Goal: Task Accomplishment & Management: Manage account settings

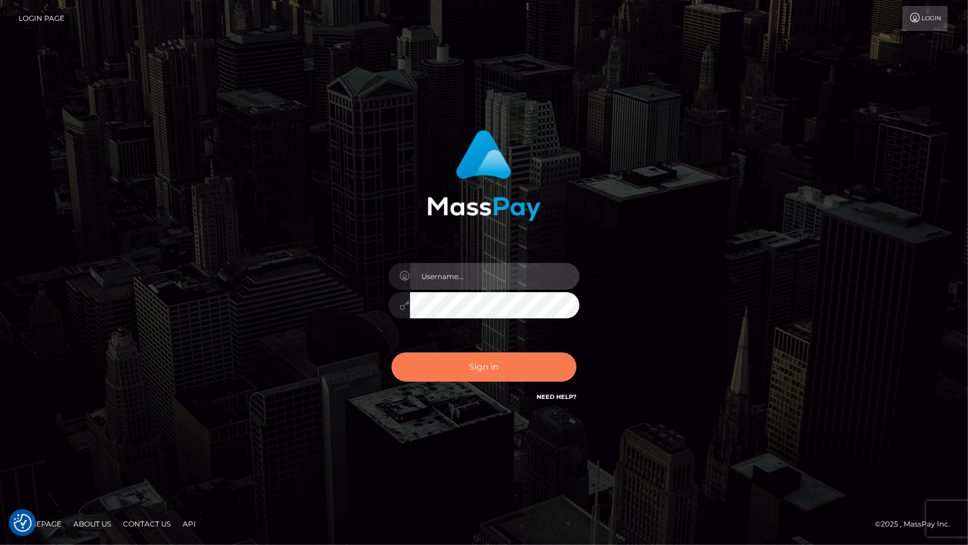
type input "cheli"
click at [479, 372] on button "Sign in" at bounding box center [483, 367] width 185 height 29
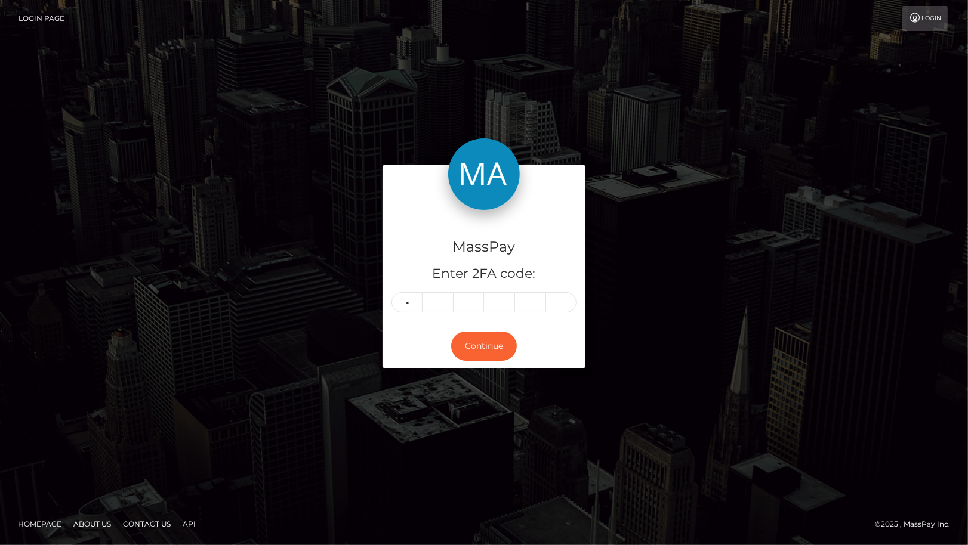
type input "9"
type input "8"
type input "2"
type input "4"
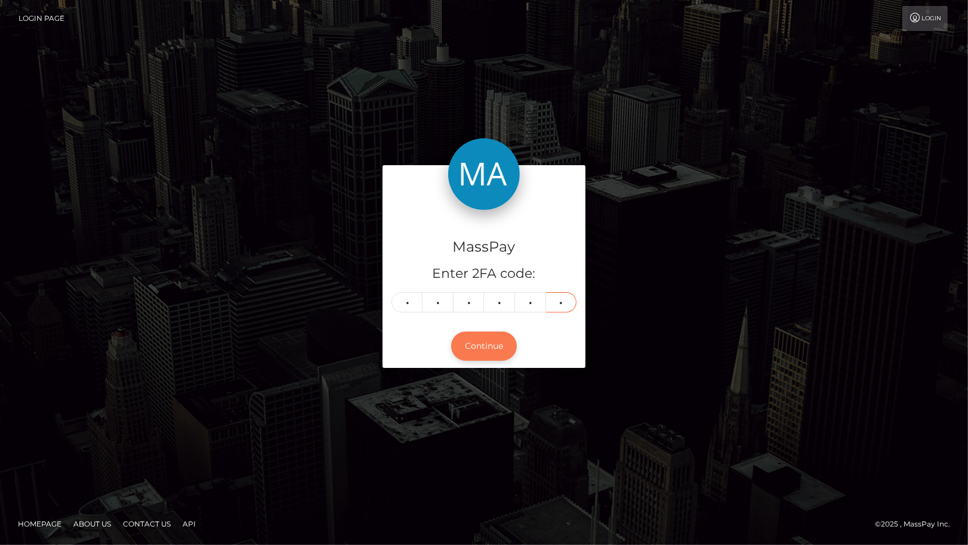
type input "6"
click at [471, 343] on button "Continue" at bounding box center [484, 346] width 66 height 29
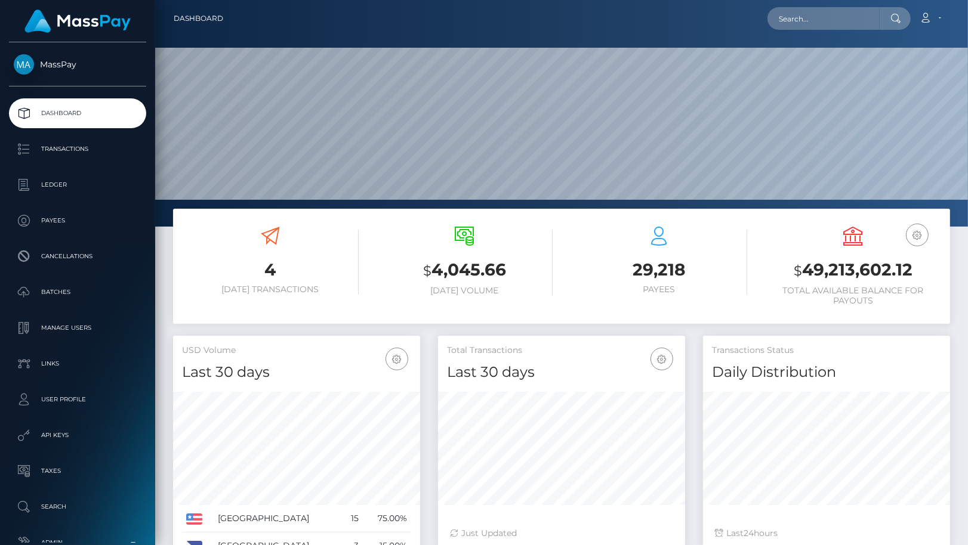
scroll to position [211, 247]
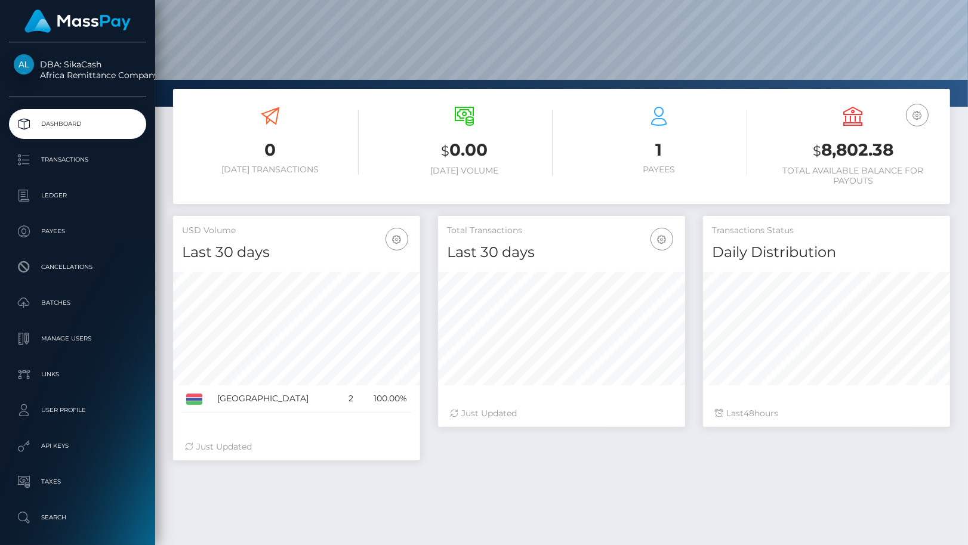
scroll to position [177, 0]
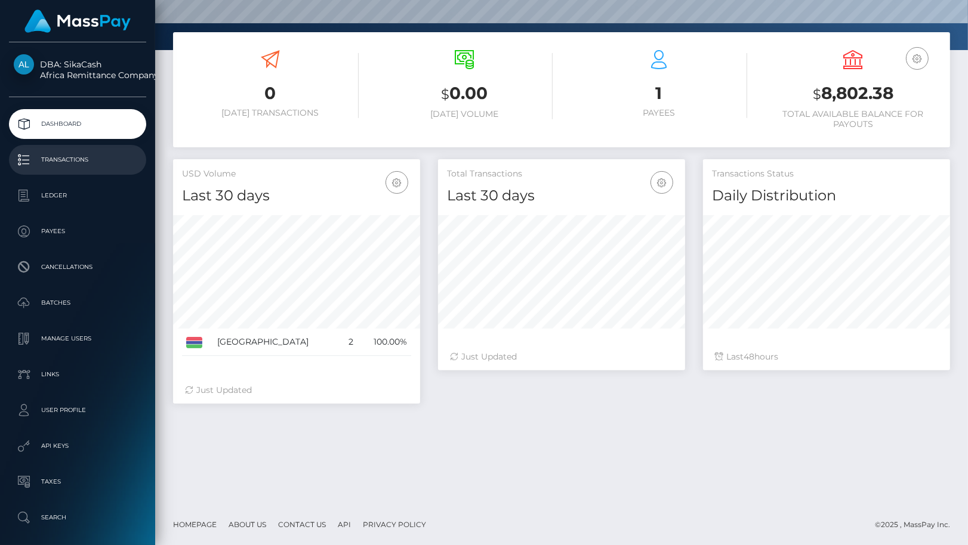
click at [53, 162] on p "Transactions" at bounding box center [78, 160] width 128 height 18
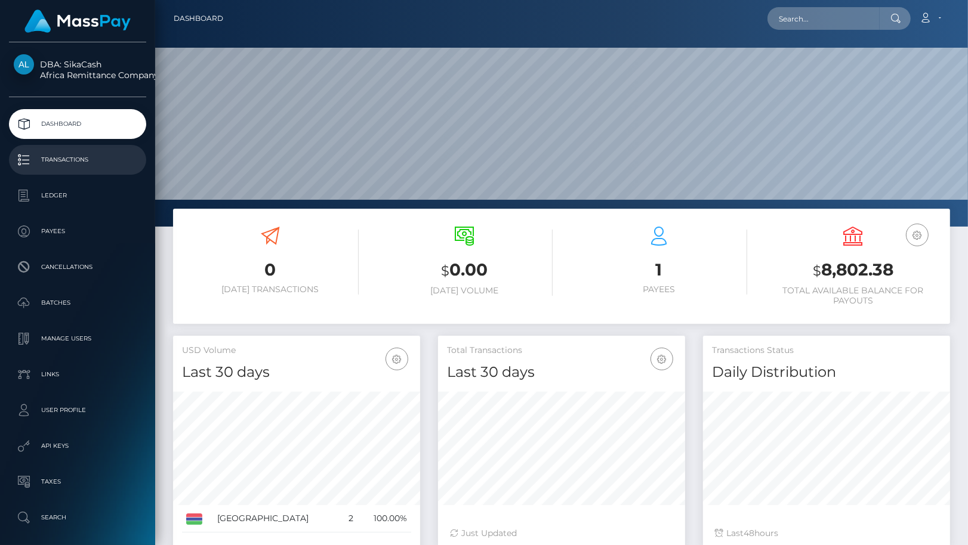
scroll to position [211, 247]
click at [78, 158] on p "Transactions" at bounding box center [78, 160] width 128 height 18
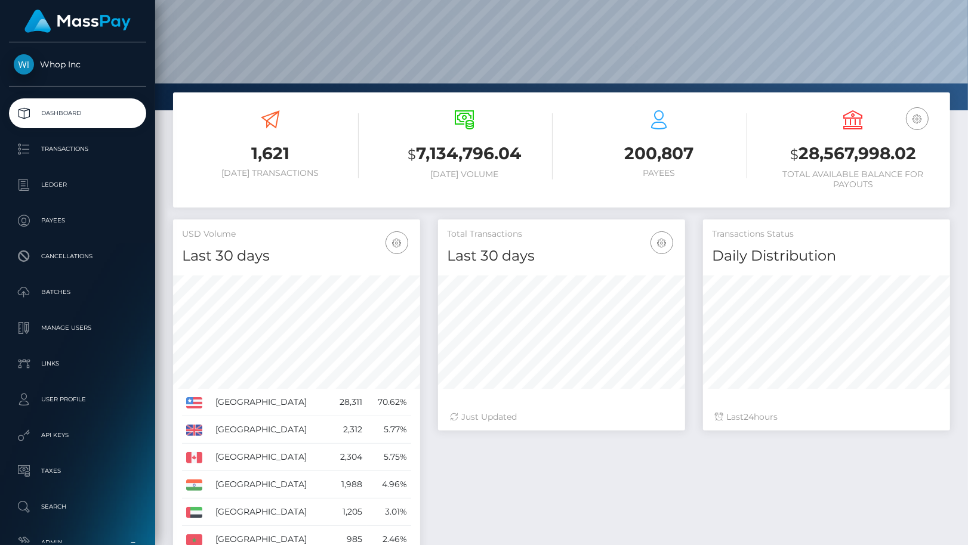
scroll to position [211, 247]
